Goal: Task Accomplishment & Management: Manage account settings

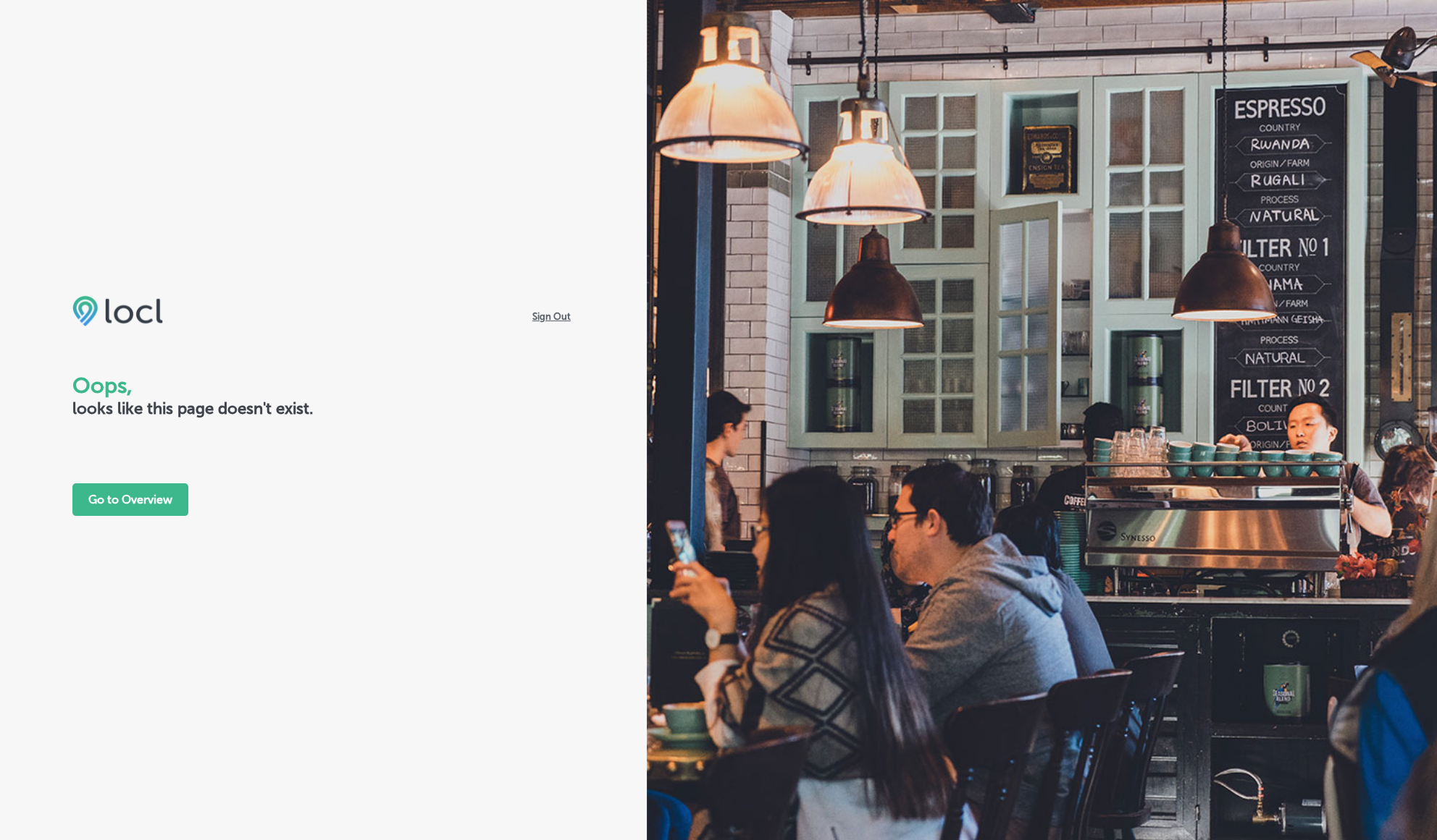
click at [439, 160] on div "Sign Out Oops, looks like this page doesn't exist. Go to Overview" at bounding box center [323, 420] width 646 height 840
click at [375, 178] on div "Sign Out Oops, looks like this page doesn't exist. Go to Overview" at bounding box center [323, 420] width 646 height 840
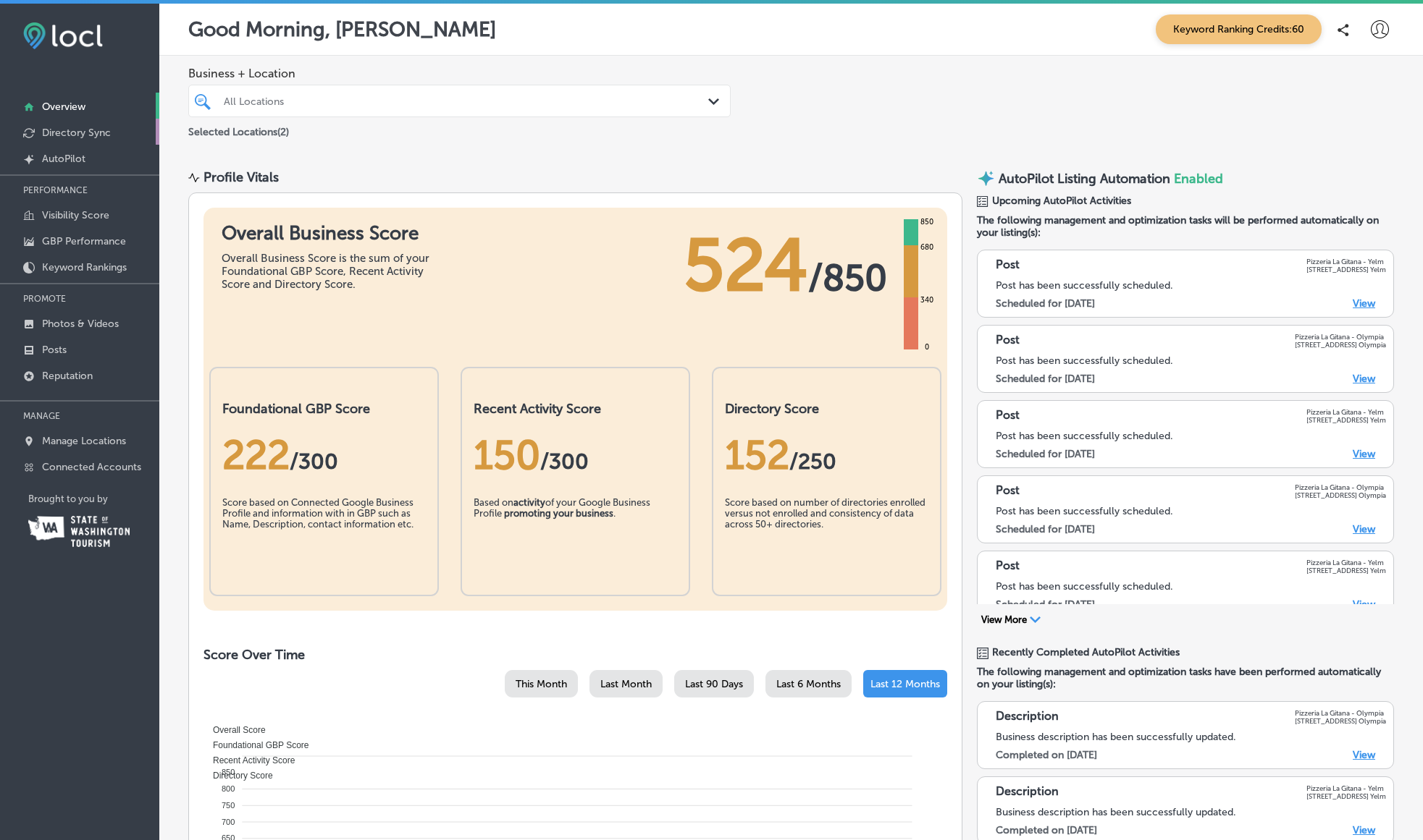
click at [110, 136] on p "Directory Sync" at bounding box center [76, 133] width 69 height 12
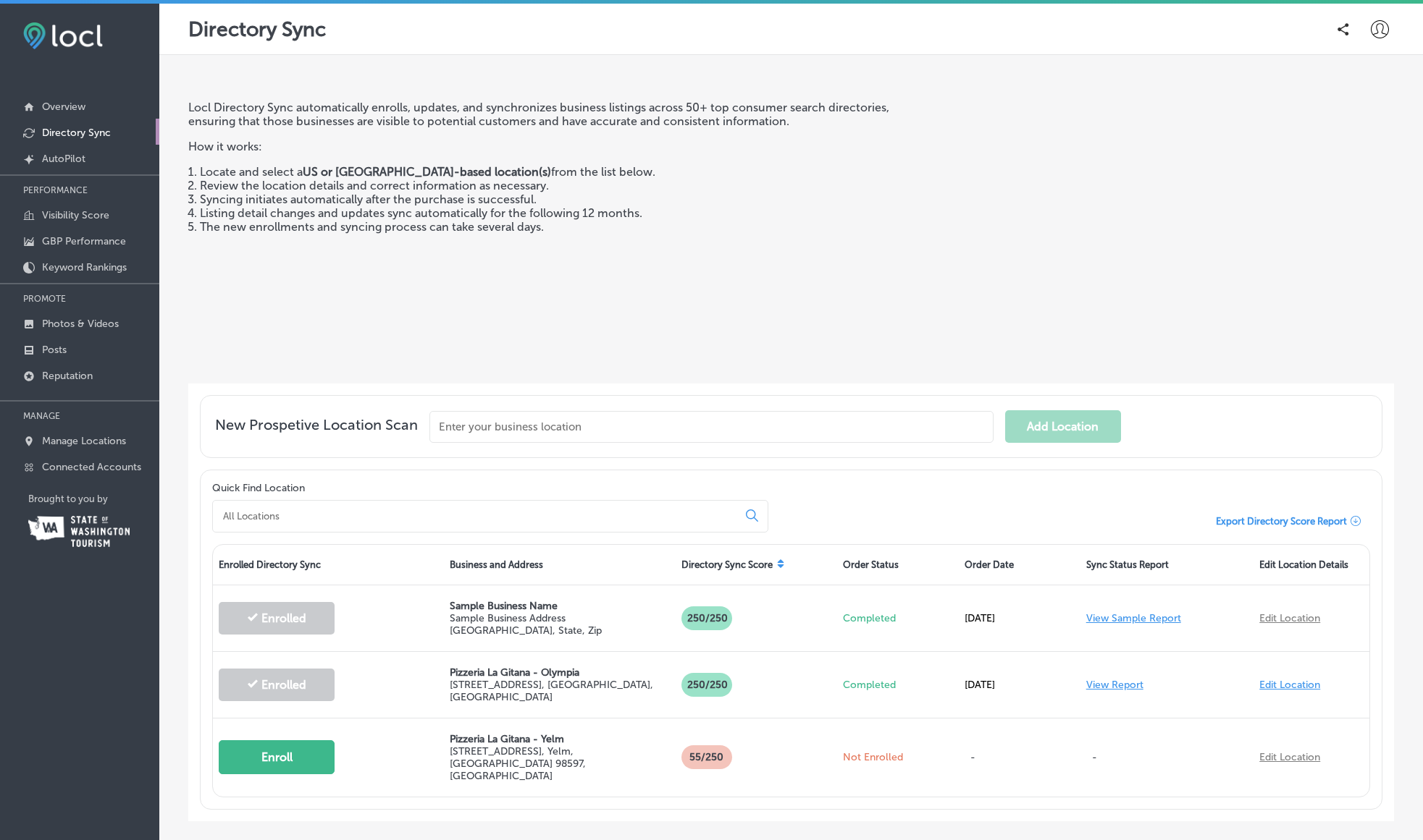
click at [360, 340] on div "Locl Directory Sync automatically enrolls, updates, and synchronizes business l…" at bounding box center [546, 236] width 716 height 271
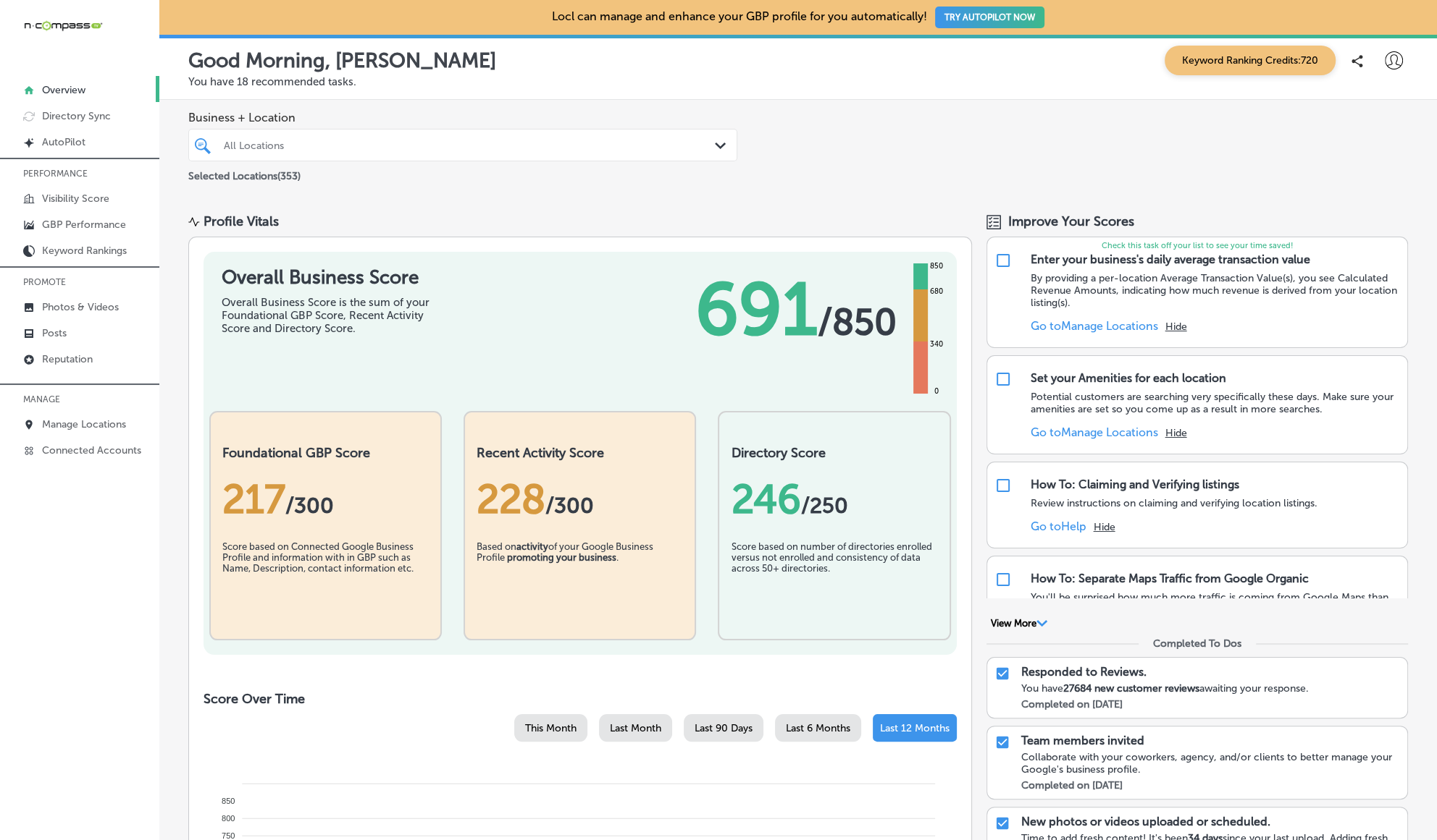
click at [1385, 57] on icon at bounding box center [1393, 60] width 18 height 18
click at [1373, 113] on p "My Account" at bounding box center [1373, 112] width 65 height 17
select select "US"
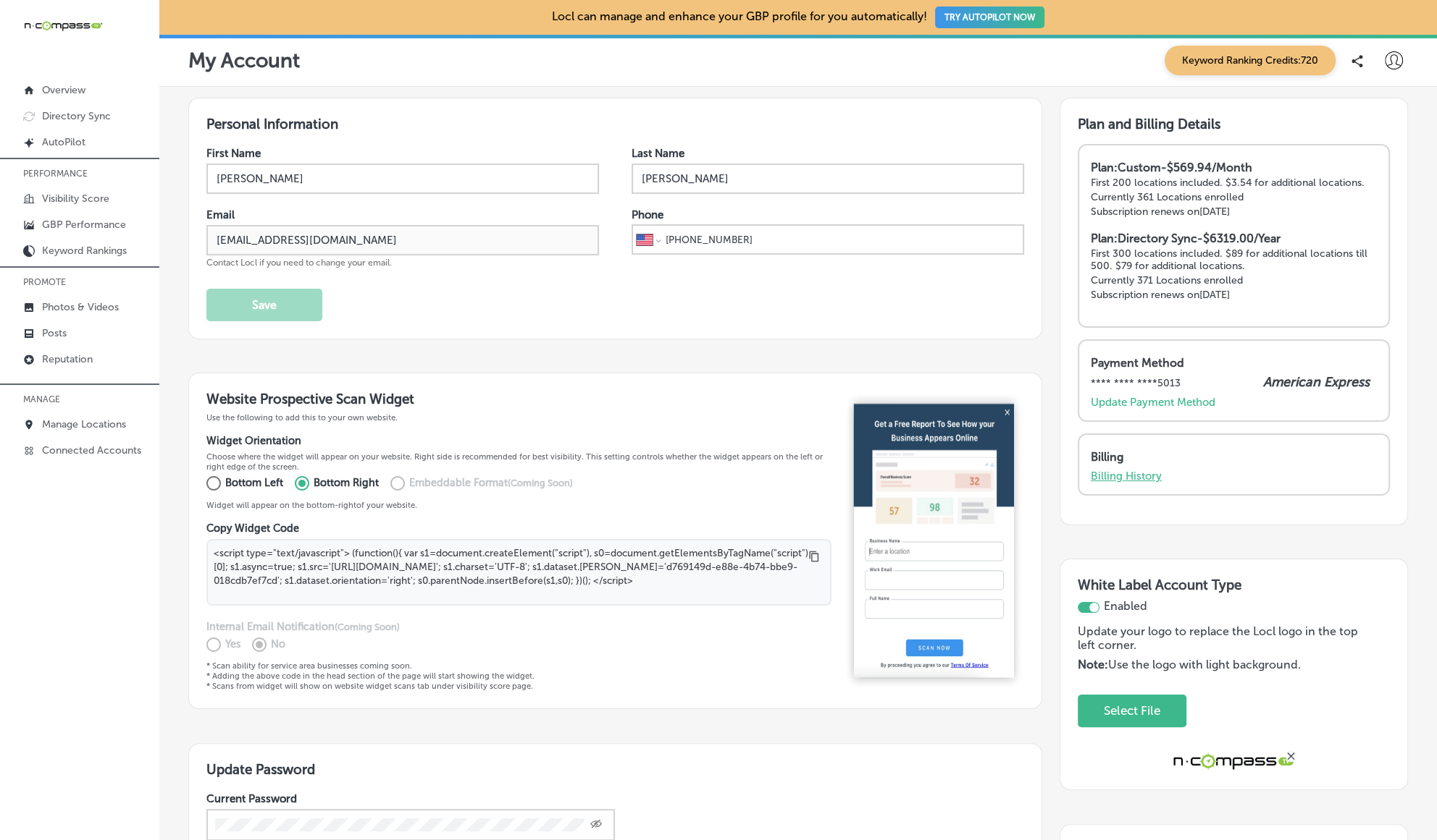
click at [1110, 472] on p "Billing History" at bounding box center [1125, 476] width 71 height 13
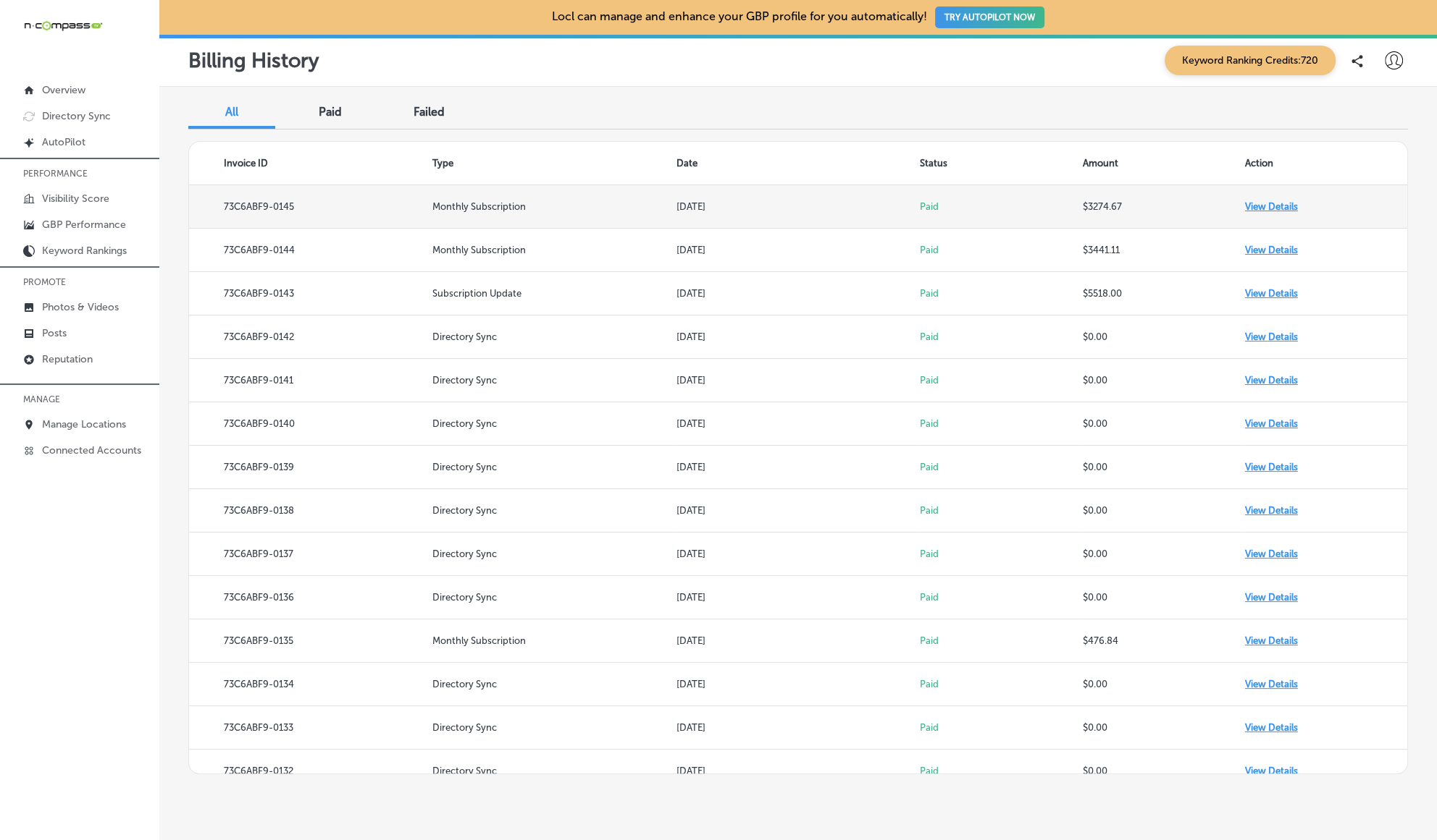
click at [1264, 204] on td "View Details" at bounding box center [1325, 207] width 162 height 44
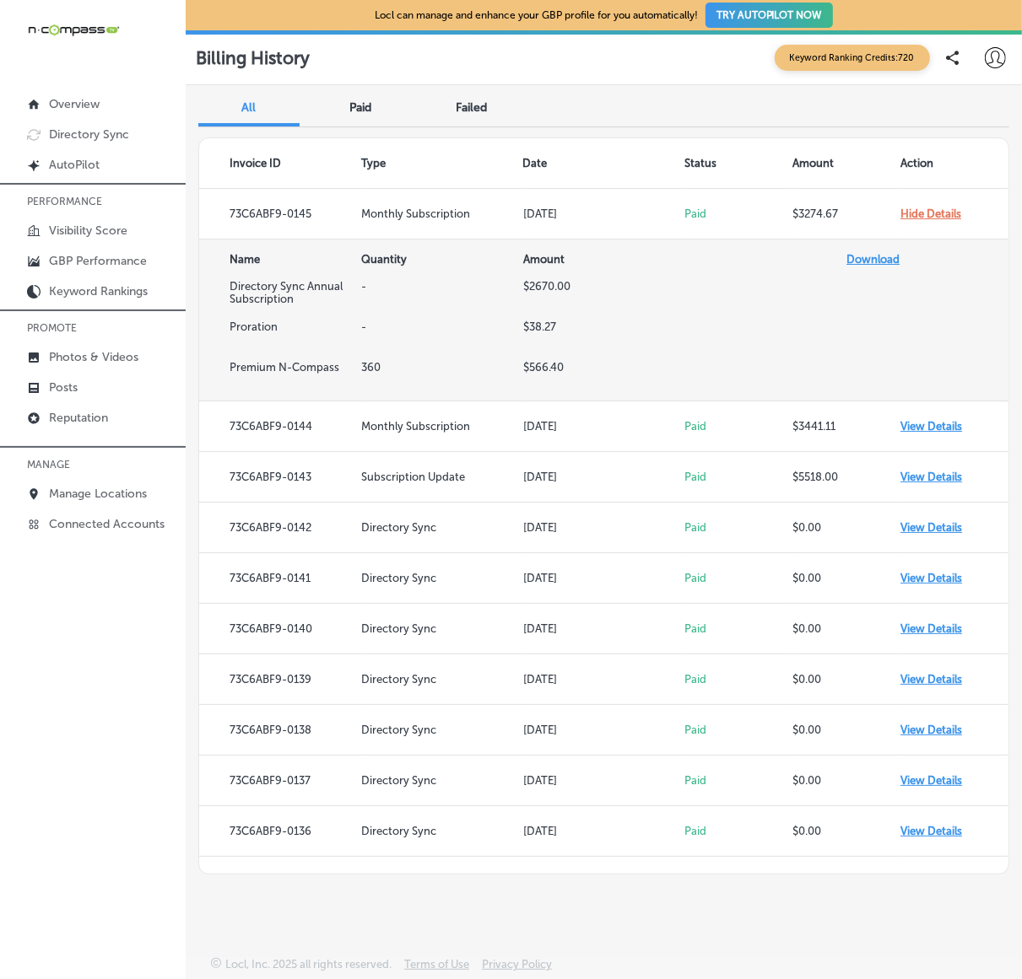
click at [887, 256] on link "Download" at bounding box center [872, 259] width 53 height 13
